Goal: Information Seeking & Learning: Learn about a topic

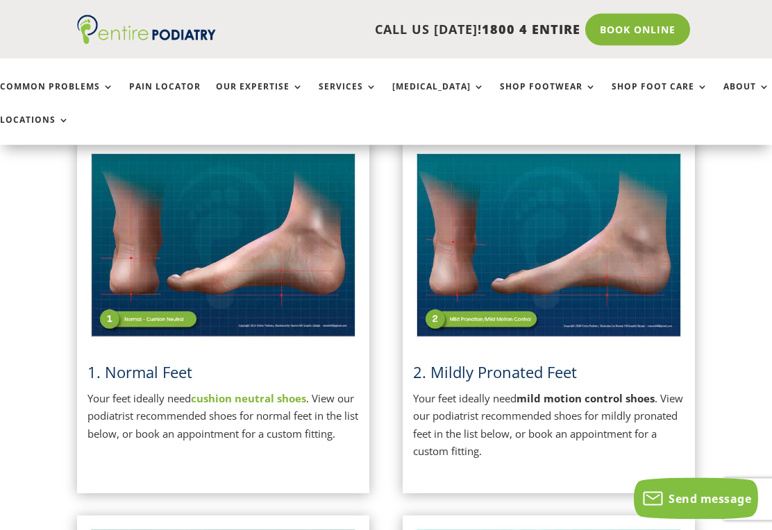
scroll to position [322, 0]
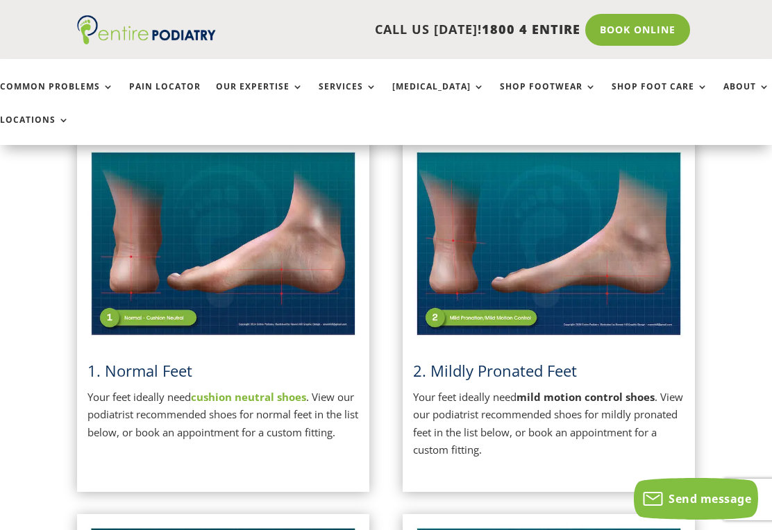
click at [580, 392] on strong "mild motion control shoes" at bounding box center [585, 397] width 138 height 14
click at [593, 391] on strong "mild motion control shoes" at bounding box center [585, 397] width 138 height 14
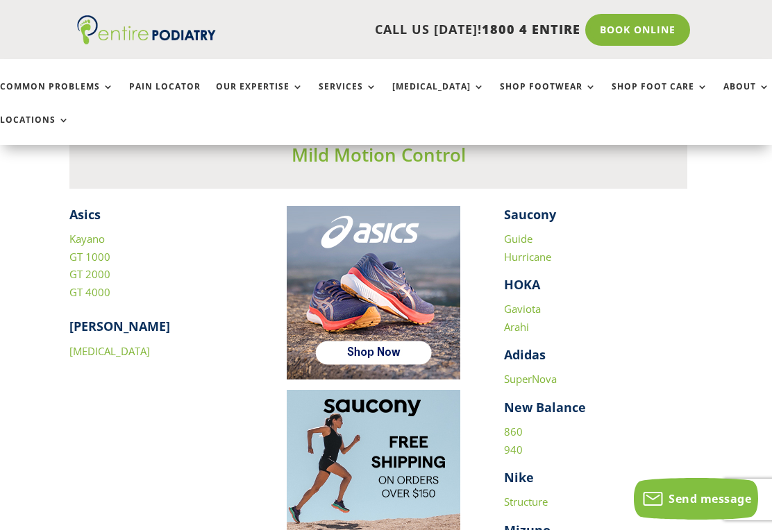
scroll to position [1830, 8]
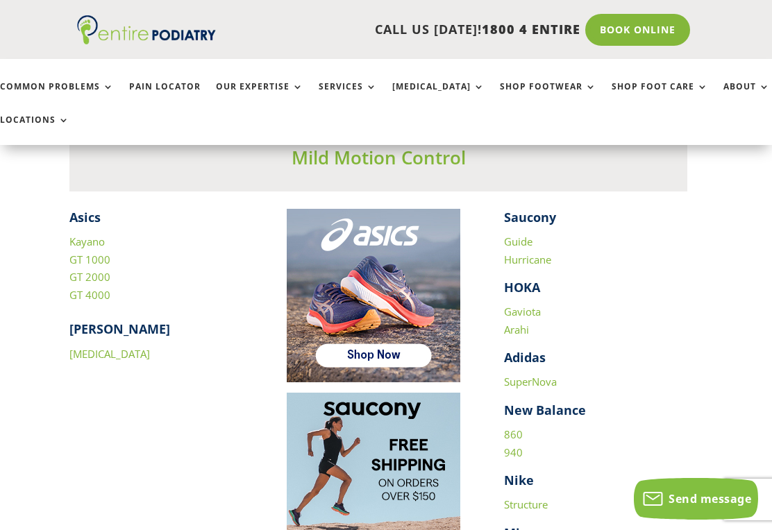
click at [83, 215] on strong "Asics" at bounding box center [84, 217] width 31 height 17
click at [85, 255] on link "GT 1000" at bounding box center [89, 260] width 41 height 14
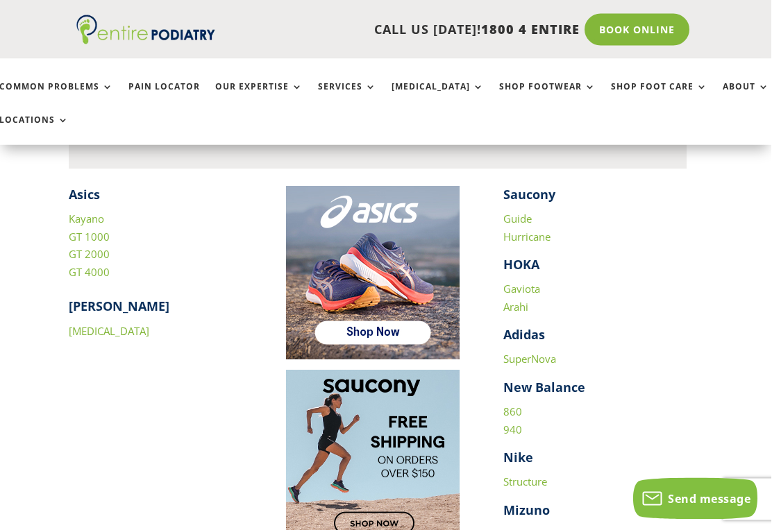
scroll to position [1853, 8]
click at [523, 213] on link "Guide" at bounding box center [518, 219] width 28 height 14
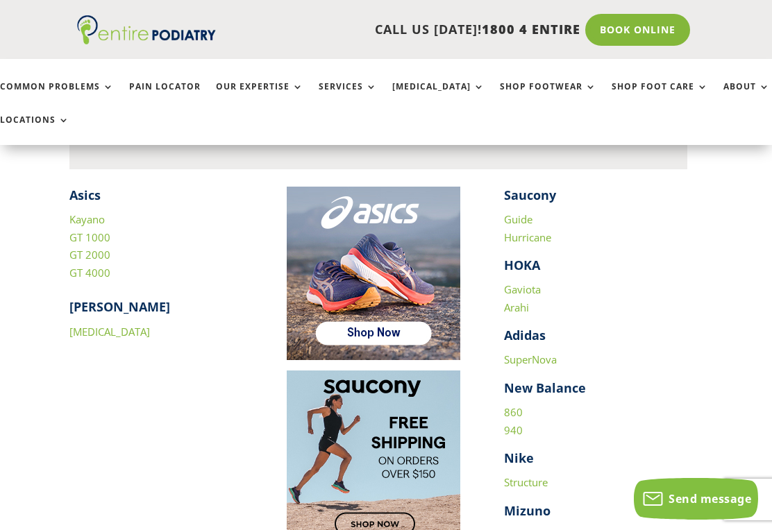
click at [536, 353] on link "SuperNova" at bounding box center [530, 360] width 53 height 14
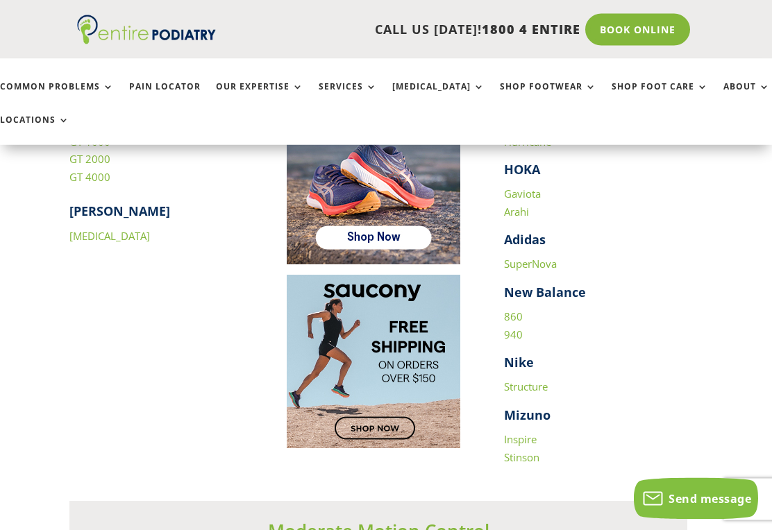
scroll to position [1992, 8]
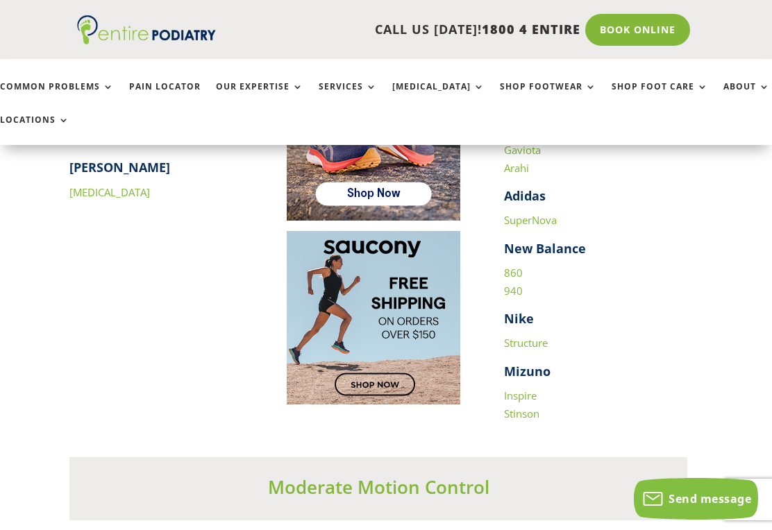
click at [525, 336] on link "Structure" at bounding box center [526, 343] width 44 height 14
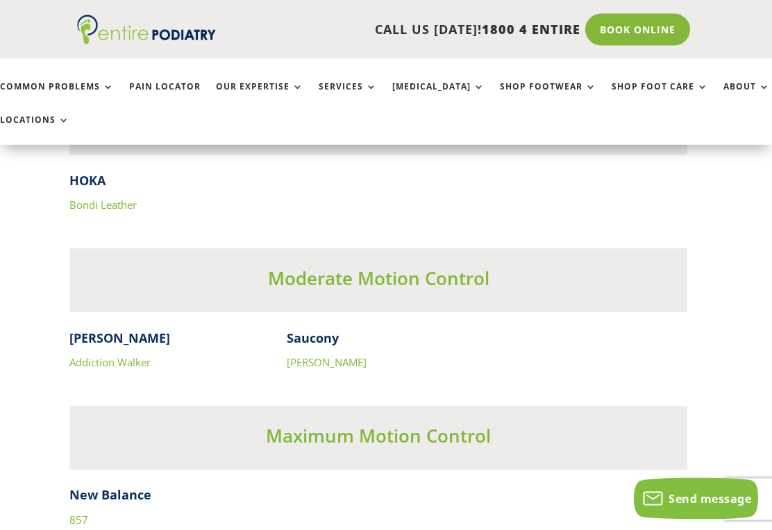
scroll to position [4225, 8]
click at [105, 355] on link "Addiction Walker" at bounding box center [109, 362] width 81 height 14
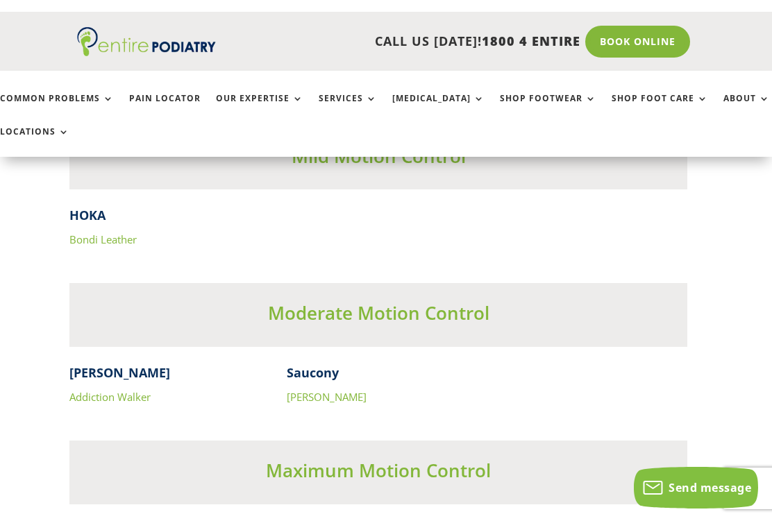
scroll to position [4224, 8]
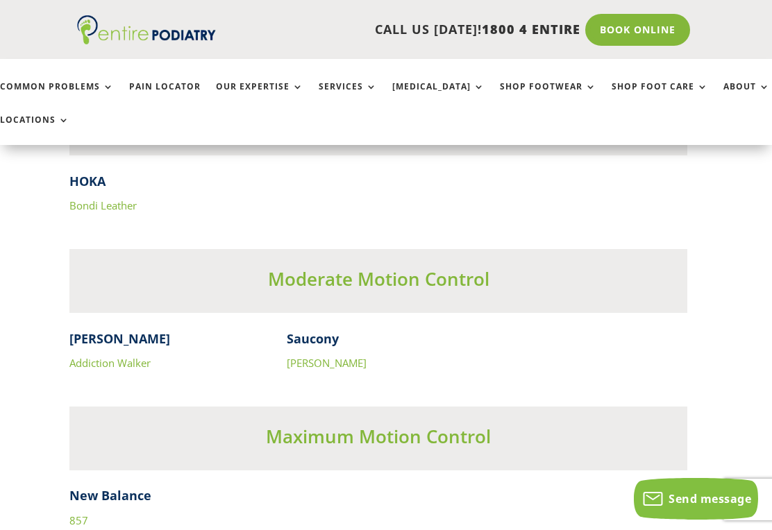
click at [319, 356] on link "[PERSON_NAME]" at bounding box center [327, 363] width 80 height 14
